Goal: Transaction & Acquisition: Obtain resource

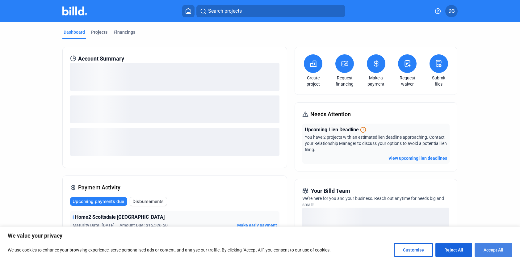
click at [497, 250] on button "Accept All" at bounding box center [493, 250] width 38 height 14
checkbox input "true"
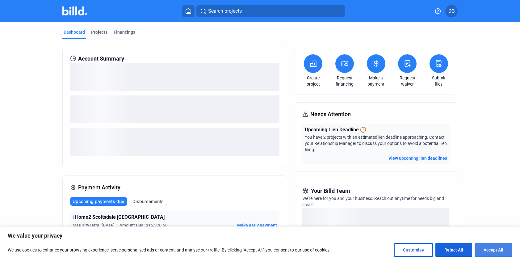
checkbox input "true"
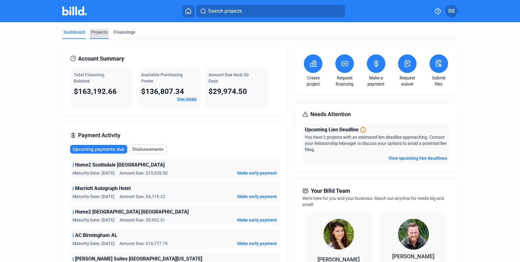
click at [95, 35] on div "Projects" at bounding box center [99, 34] width 19 height 10
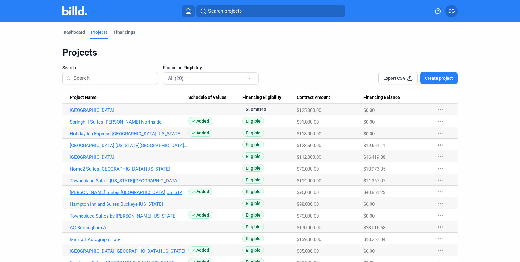
click at [94, 194] on link "[PERSON_NAME] Suites [GEOGRAPHIC_DATA][US_STATE]" at bounding box center [129, 192] width 118 height 6
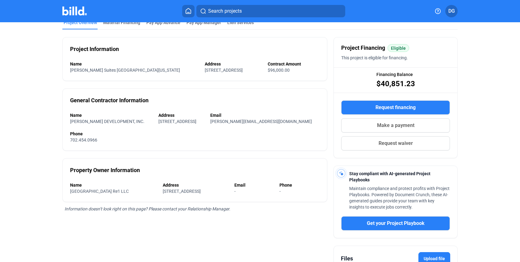
scroll to position [128, 0]
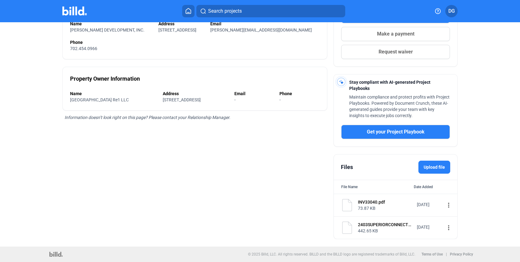
click at [347, 229] on img at bounding box center [347, 227] width 12 height 12
click at [388, 229] on div "442.65 KB" at bounding box center [385, 230] width 55 height 6
click at [364, 205] on div "73.87 KB" at bounding box center [385, 208] width 55 height 6
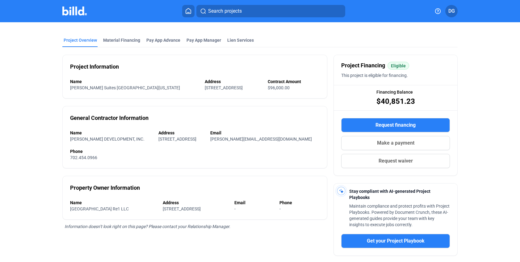
scroll to position [0, 0]
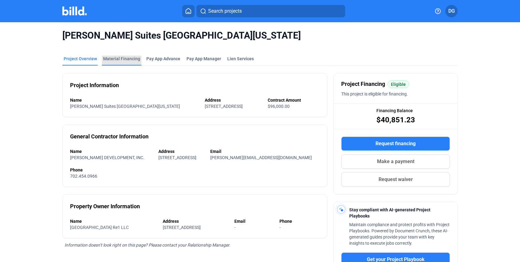
click at [123, 58] on div "Material Financing" at bounding box center [121, 59] width 37 height 6
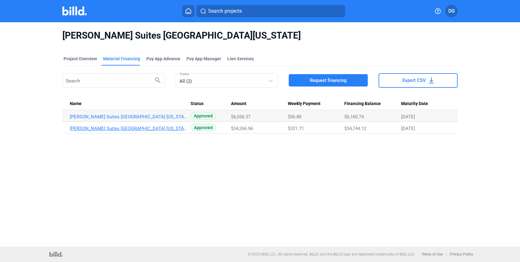
click at [132, 127] on link "[PERSON_NAME] Suites [GEOGRAPHIC_DATA] [US_STATE][GEOGRAPHIC_DATA]" at bounding box center [129, 129] width 118 height 6
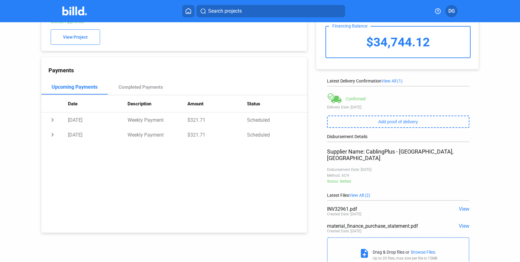
scroll to position [56, 0]
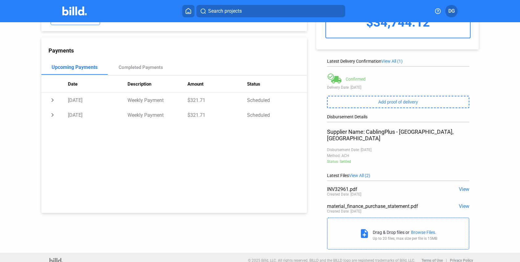
click at [459, 186] on span "View" at bounding box center [464, 189] width 10 height 6
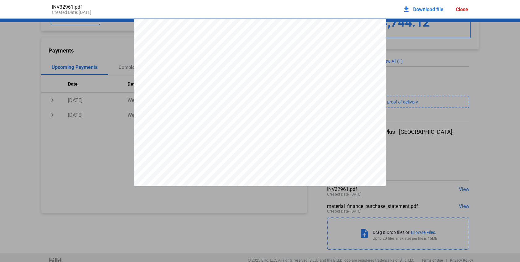
scroll to position [3, 0]
click at [69, 189] on pdf-viewer "[STREET_ADDRESS][PERSON_NAME] [PHONE_NUMBER] [DOMAIN_NAME] Invoice Invoice Date…" at bounding box center [260, 123] width 520 height 209
click at [464, 10] on div "Close" at bounding box center [461, 9] width 12 height 6
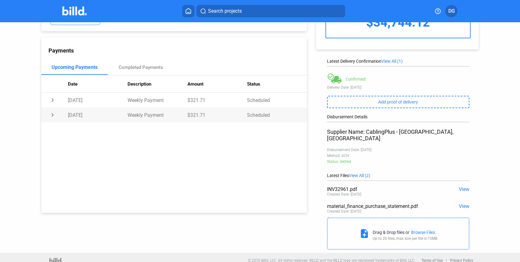
scroll to position [0, 0]
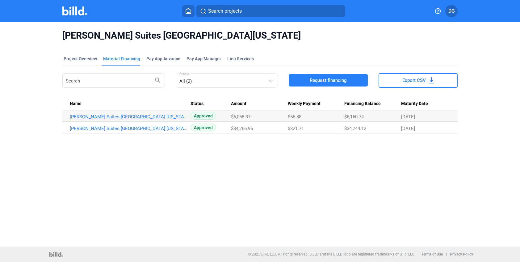
click at [115, 116] on link "[PERSON_NAME] Suites [GEOGRAPHIC_DATA] [US_STATE][GEOGRAPHIC_DATA]" at bounding box center [129, 117] width 118 height 6
click at [336, 81] on span "Request financing" at bounding box center [328, 80] width 37 height 6
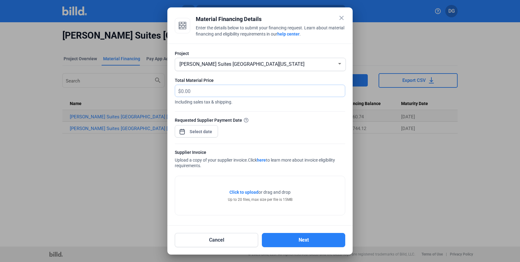
click at [205, 92] on input "text" at bounding box center [263, 91] width 164 height 12
paste input "3,099.31"
type input "3,099.31"
click at [200, 127] on div "close Material Financing Details Enter the details below to submit your financi…" at bounding box center [260, 131] width 520 height 262
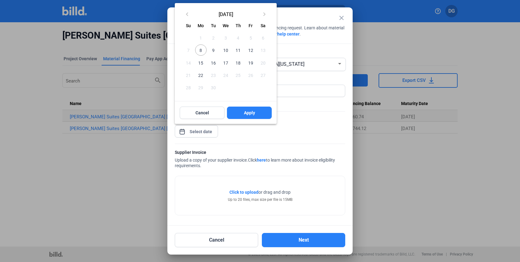
click at [214, 49] on span "9" at bounding box center [213, 49] width 11 height 11
click at [247, 113] on span "Apply" at bounding box center [249, 113] width 11 height 6
type input "[DATE]"
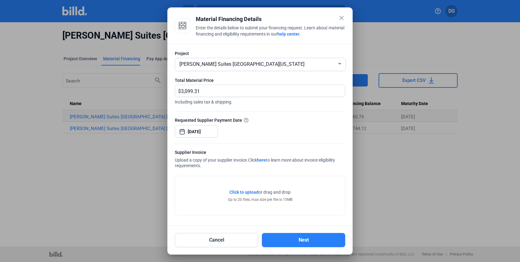
click at [239, 191] on span "Click to upload" at bounding box center [243, 191] width 29 height 5
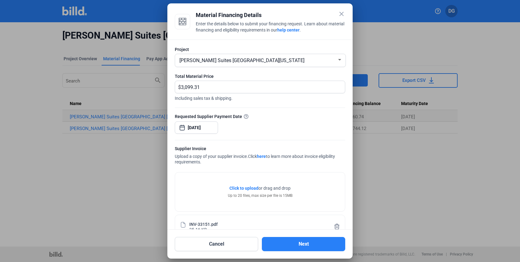
scroll to position [15, 0]
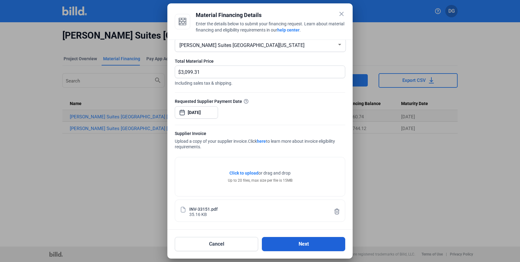
click at [302, 242] on button "Next" at bounding box center [303, 244] width 83 height 14
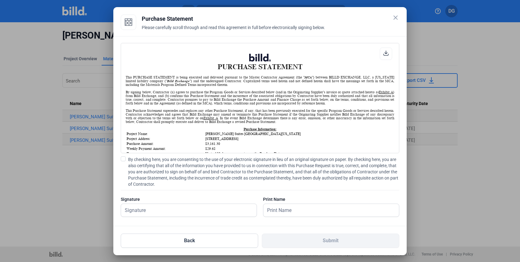
scroll to position [0, 0]
click at [160, 214] on input "text" at bounding box center [188, 210] width 135 height 13
type input "[PERSON_NAME]"
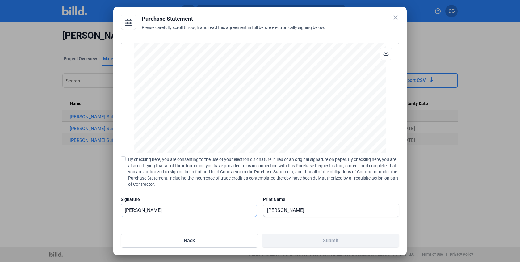
scroll to position [5, 0]
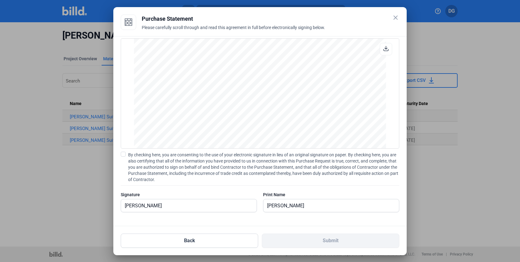
click at [274, 221] on div "PURCHASE STATEMENT This PURCHASE STATEMENT is being executed and delivered purs…" at bounding box center [259, 131] width 293 height 190
click at [327, 221] on div "PURCHASE STATEMENT This PURCHASE STATEMENT is being executed and delivered purs…" at bounding box center [259, 131] width 293 height 190
click at [322, 177] on span "By checking here, you are consenting to the use of your electronic signature in…" at bounding box center [263, 167] width 271 height 31
click at [0, 0] on input "By checking here, you are consenting to the use of your electronic signature in…" at bounding box center [0, 0] width 0 height 0
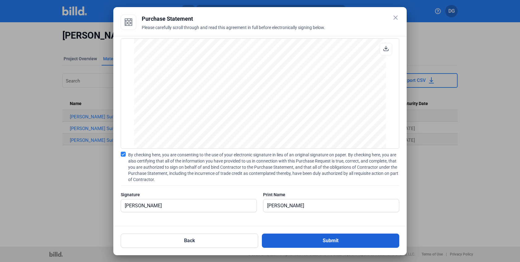
click at [317, 237] on button "Submit" at bounding box center [330, 240] width 137 height 14
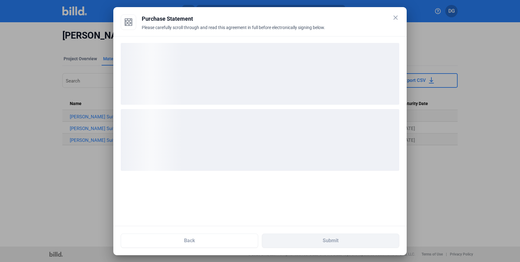
scroll to position [0, 0]
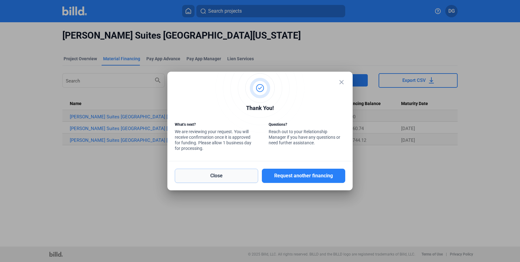
click at [213, 174] on button "Close" at bounding box center [216, 175] width 83 height 14
